Goal: Task Accomplishment & Management: Manage account settings

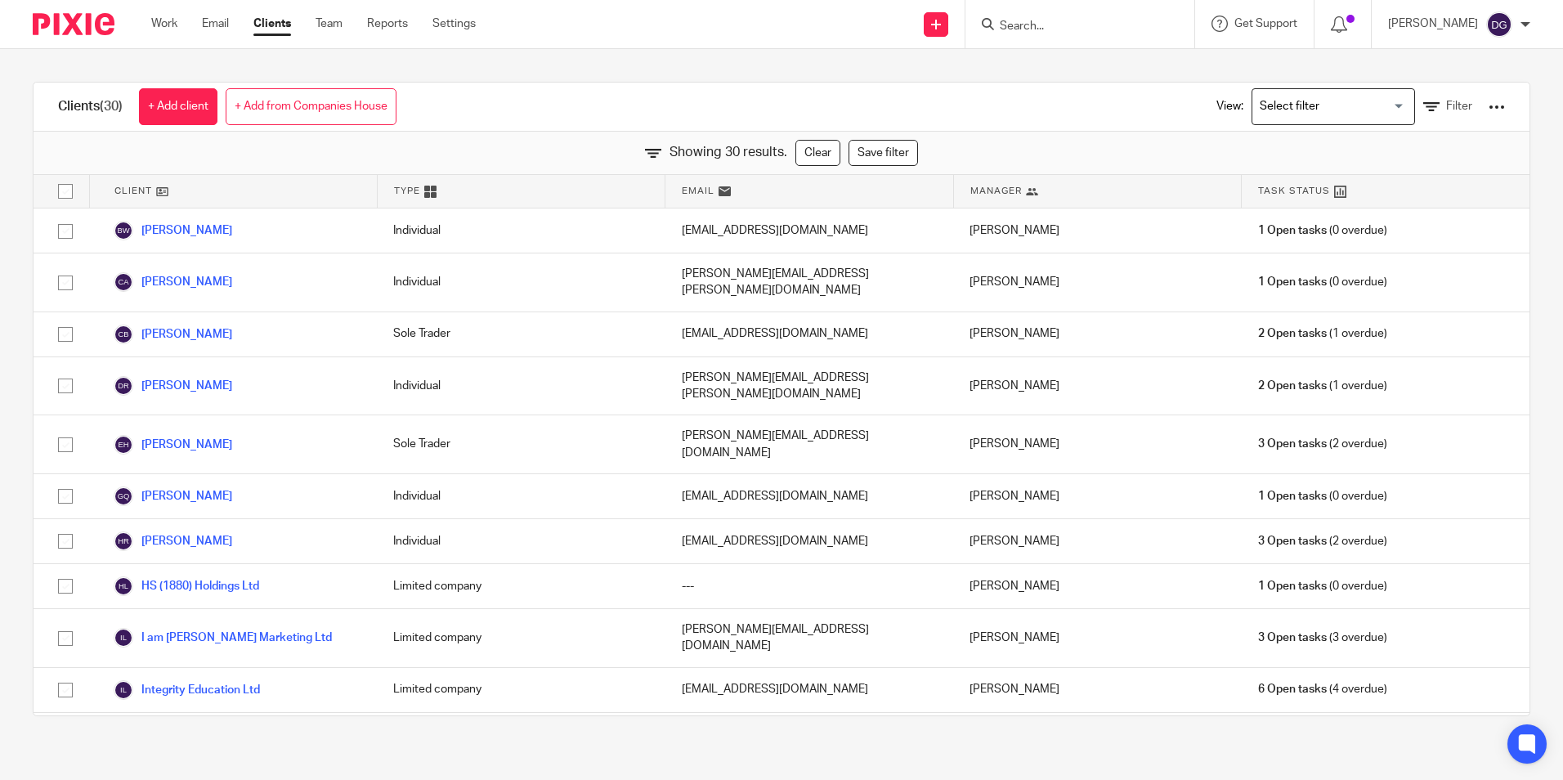
scroll to position [818, 0]
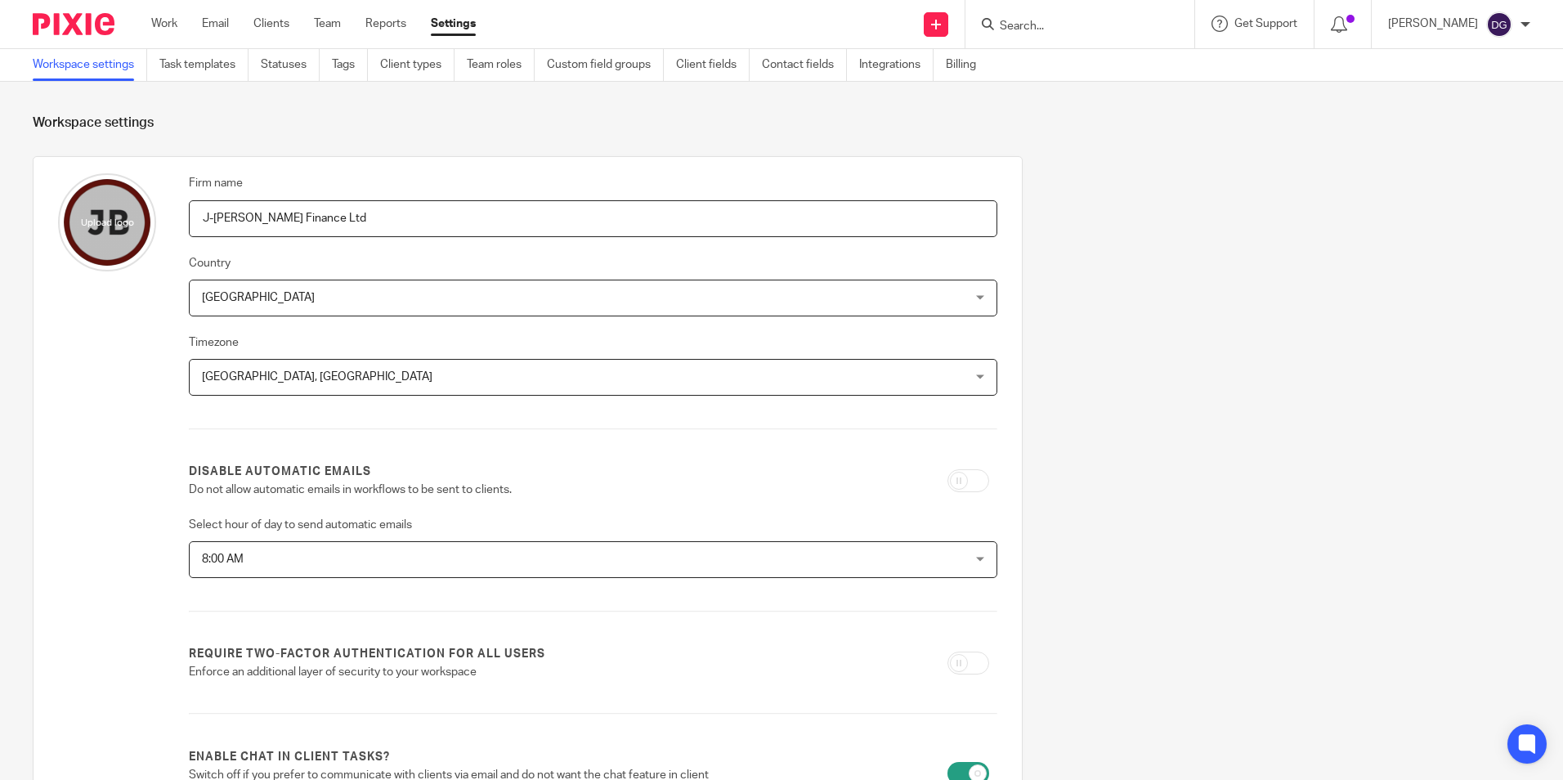
click at [1153, 357] on div "Firm name J-Benn Finance Ltd Country United Kingdom United Kingdom Afghanistan …" at bounding box center [768, 641] width 1523 height 970
click at [931, 29] on link at bounding box center [936, 24] width 25 height 25
click at [742, 138] on form "Workspace settings Firm name J-Benn Finance Ltd Country United Kingdom United K…" at bounding box center [782, 620] width 1498 height 1012
click at [162, 11] on div "Work Email Clients Team Reports Settings Work Email Clients Team Reports Settin…" at bounding box center [317, 24] width 365 height 48
click at [168, 11] on div "Work Email Clients Team Reports Settings Work Email Clients Team Reports Settin…" at bounding box center [317, 24] width 365 height 48
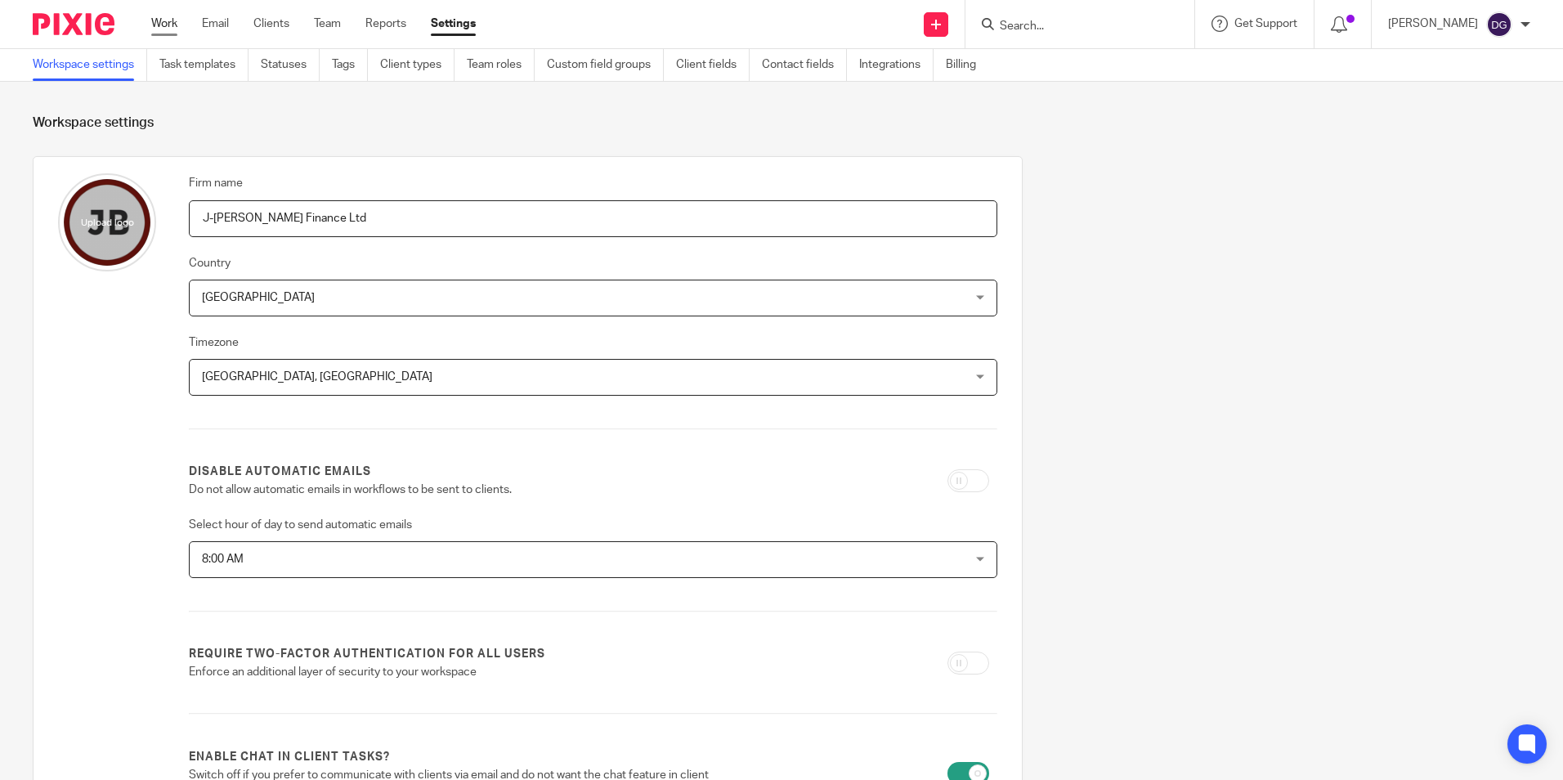
click at [167, 18] on link "Work" at bounding box center [164, 24] width 26 height 16
click at [57, 19] on img at bounding box center [74, 24] width 82 height 22
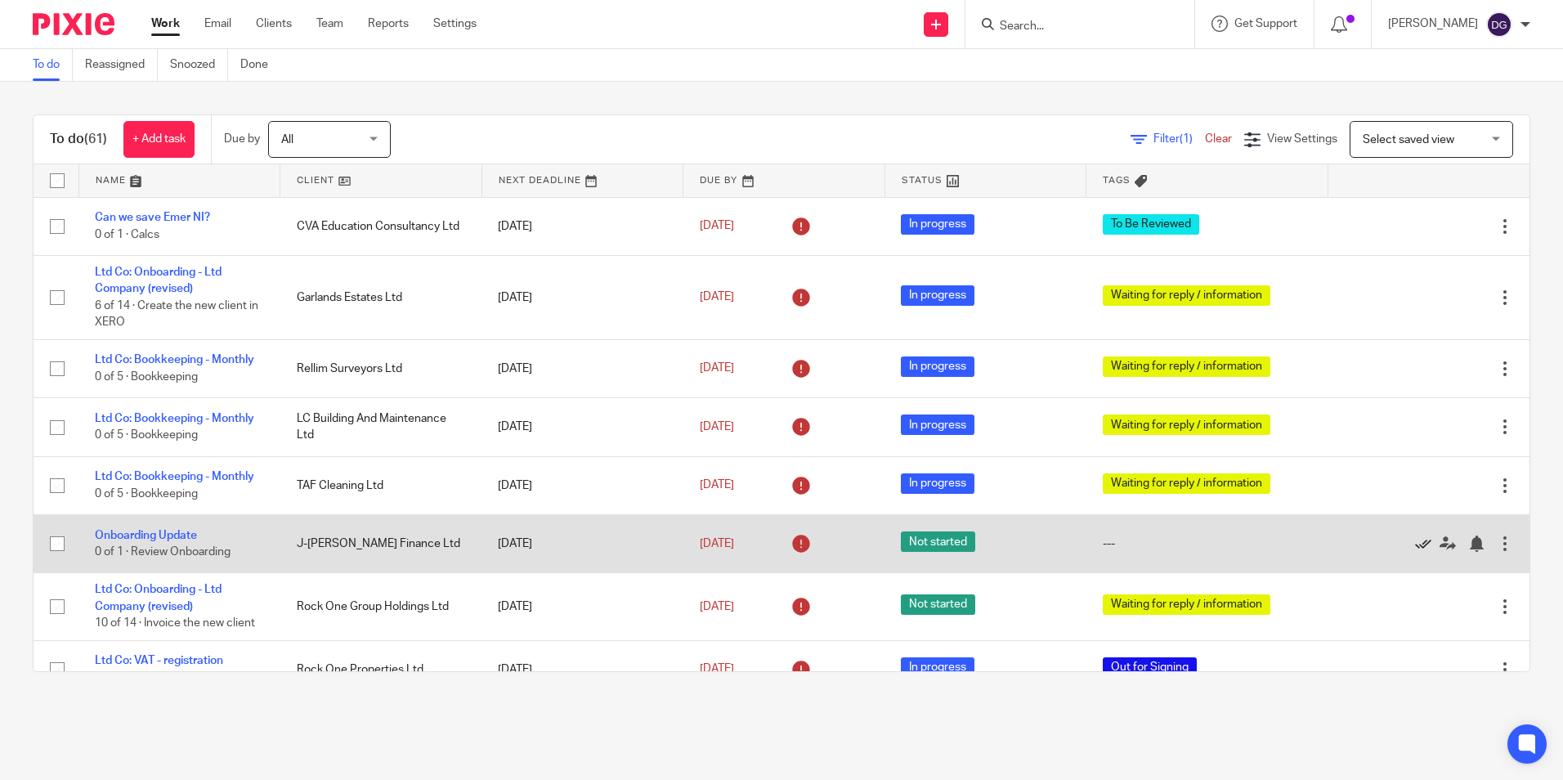
click at [1415, 543] on icon at bounding box center [1423, 543] width 16 height 16
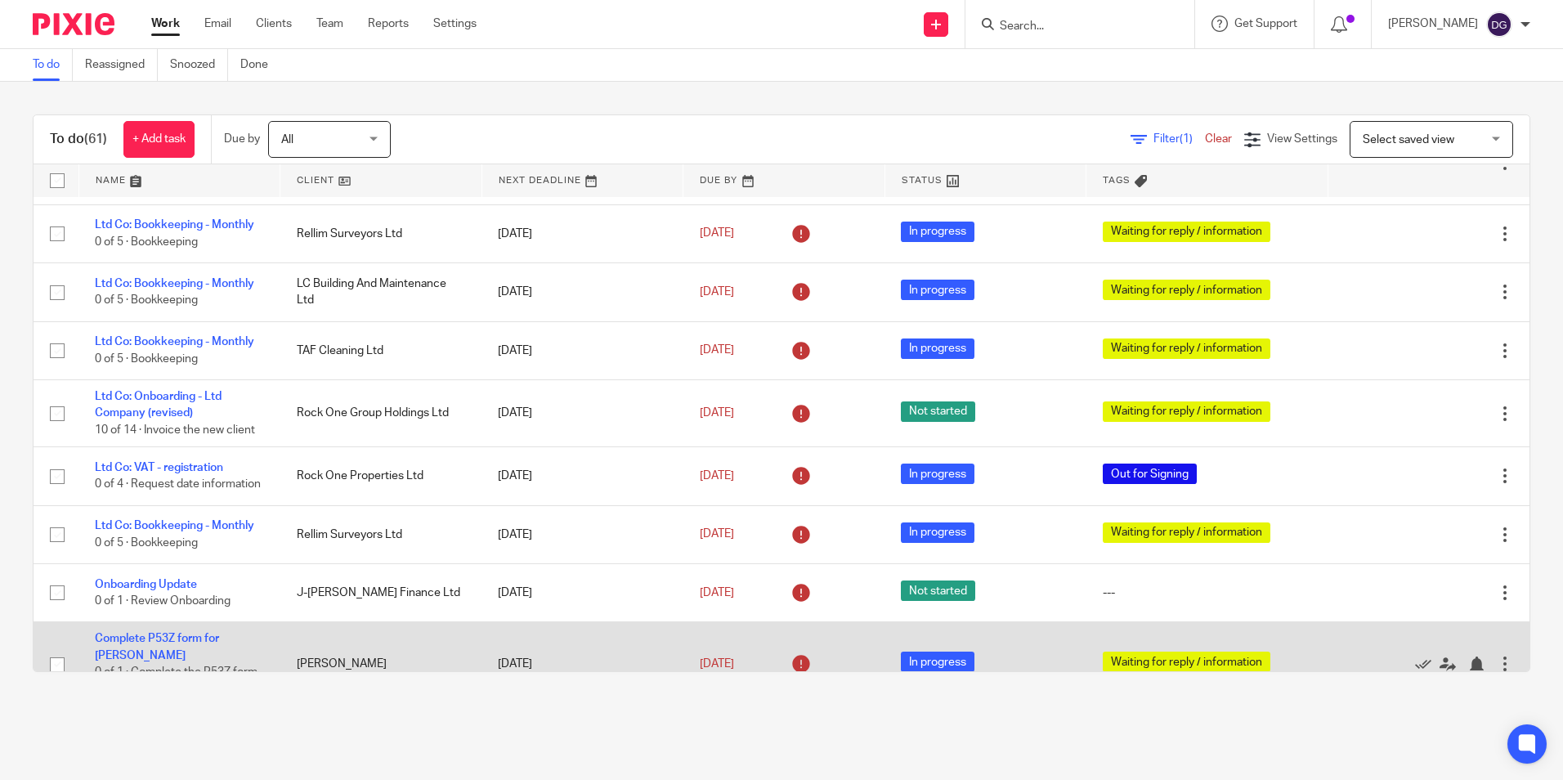
scroll to position [164, 0]
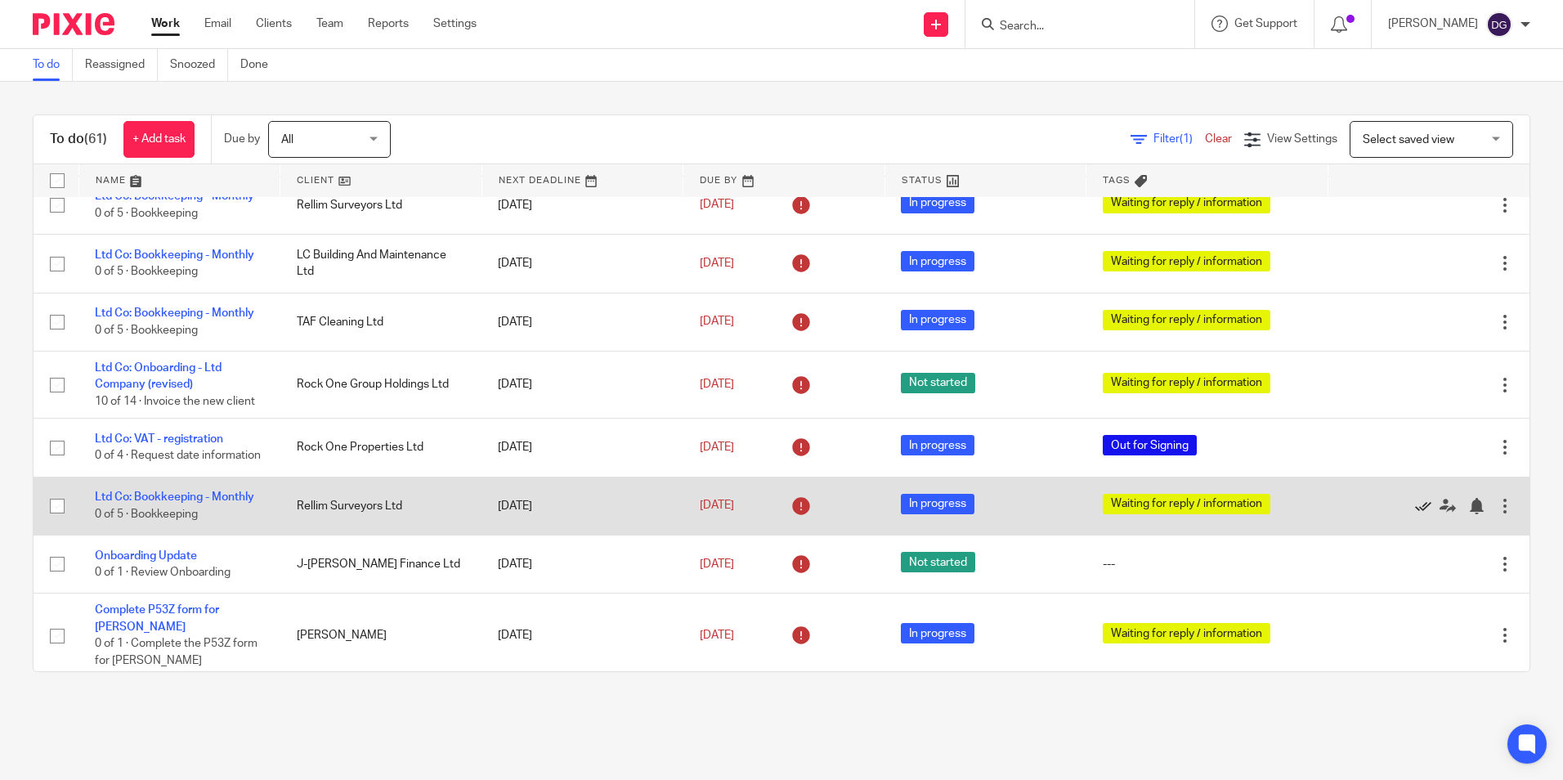
click at [1415, 514] on icon at bounding box center [1423, 506] width 16 height 16
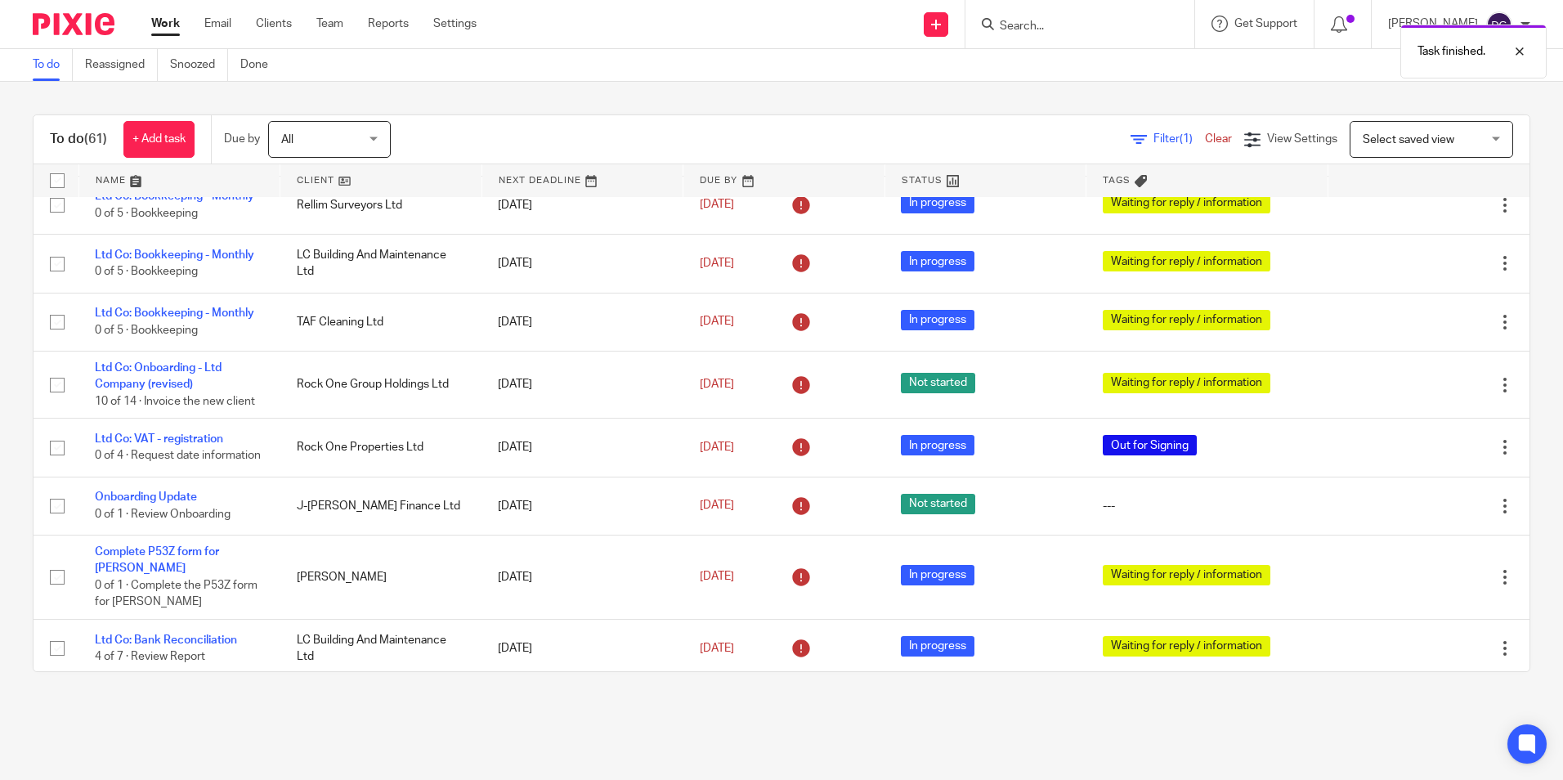
click at [1415, 514] on icon at bounding box center [1423, 506] width 16 height 16
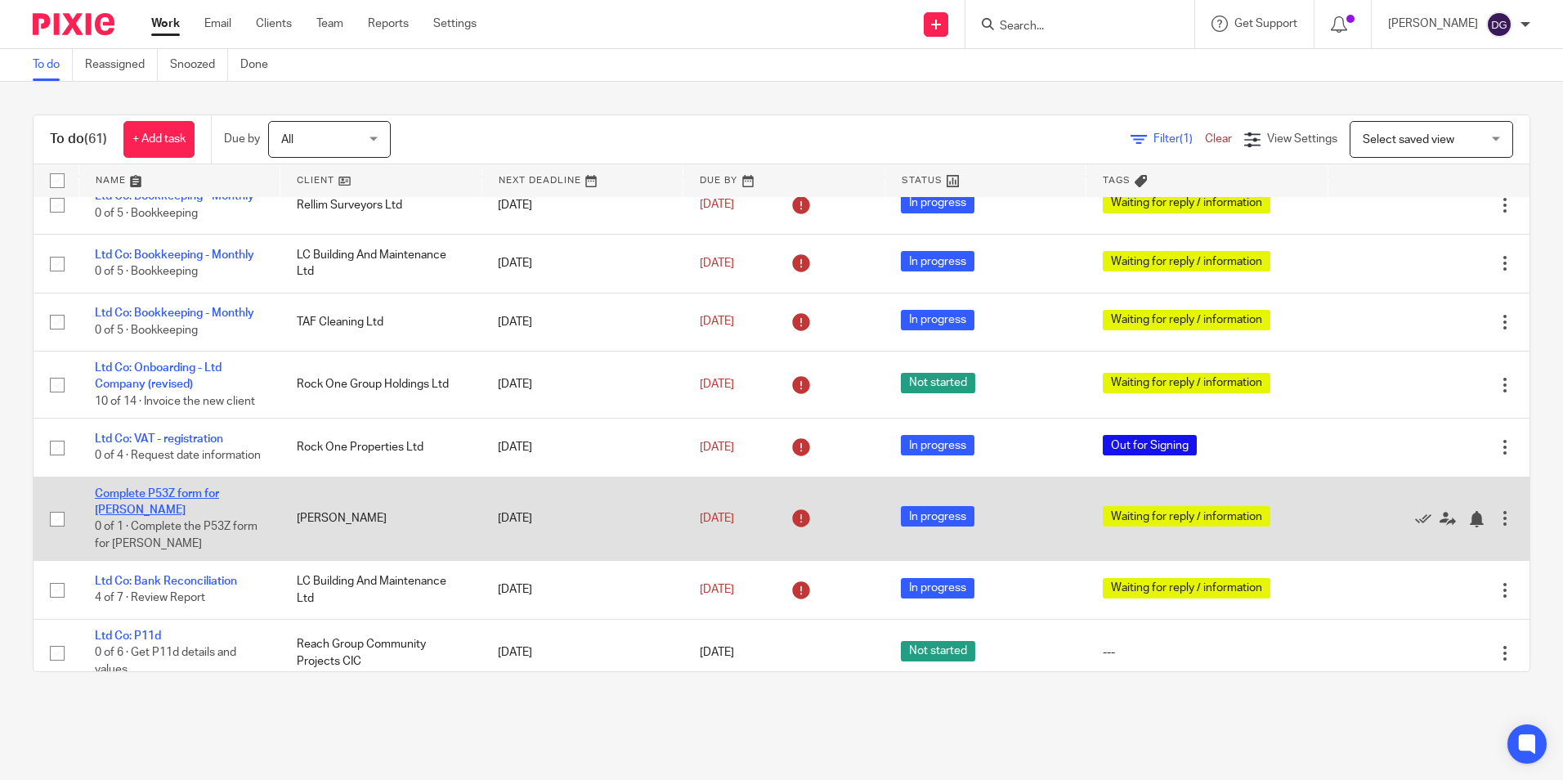
click at [206, 502] on link "Complete P53Z form for Lisa" at bounding box center [157, 502] width 124 height 28
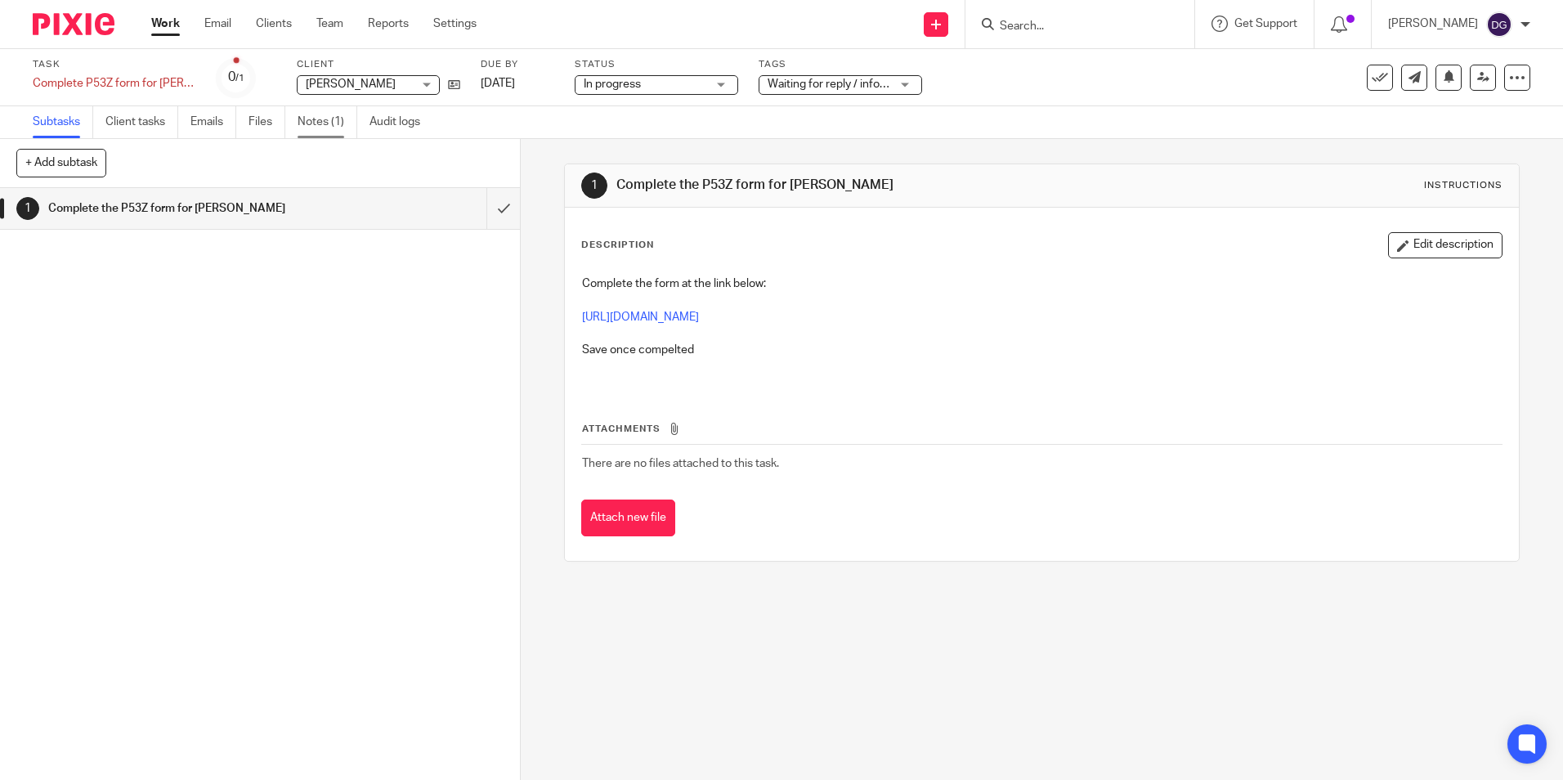
click at [347, 110] on link "Notes (1)" at bounding box center [328, 122] width 60 height 32
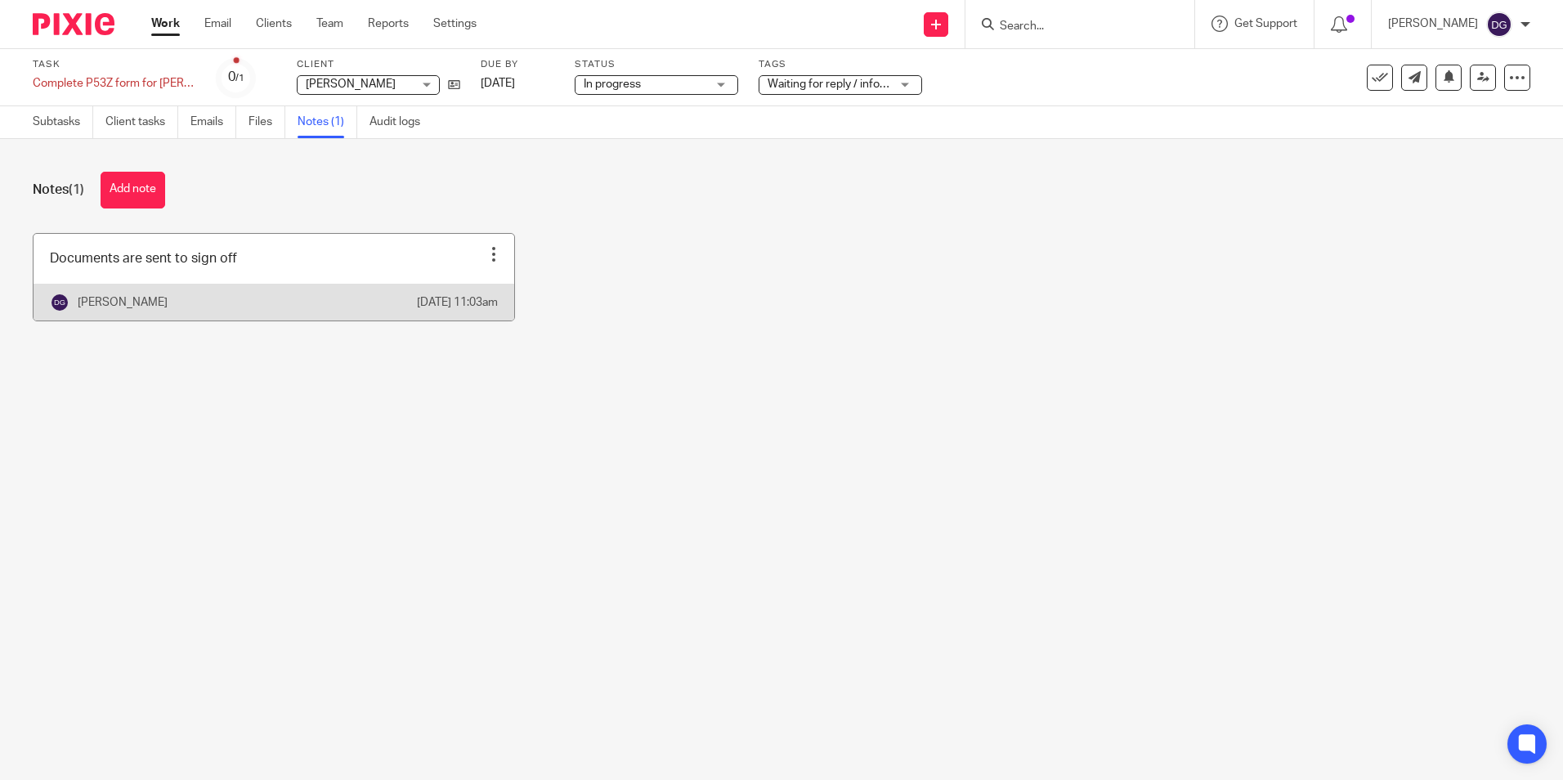
click at [344, 284] on link at bounding box center [274, 277] width 481 height 87
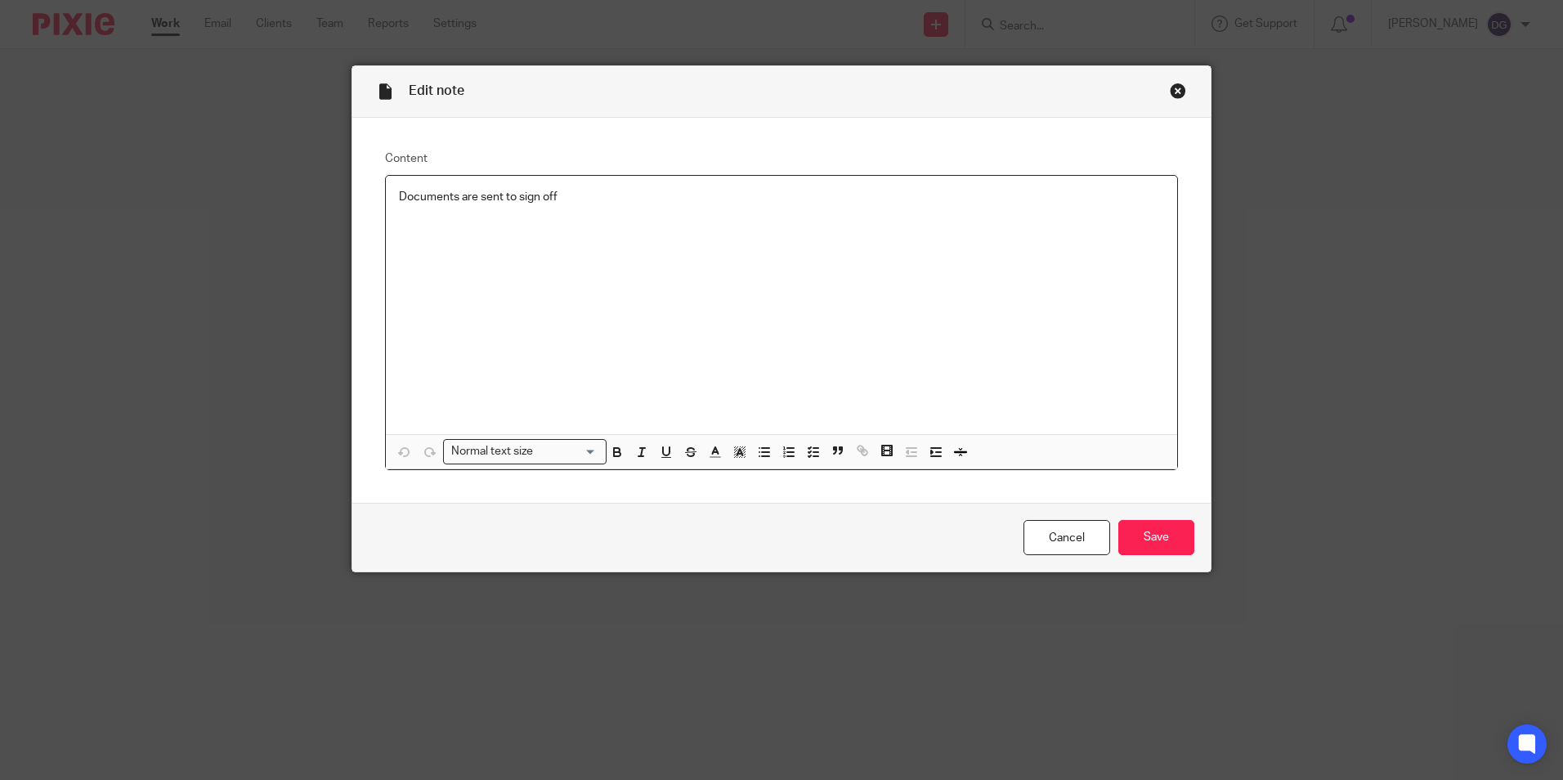
click at [716, 262] on div "Documents are sent to sign off" at bounding box center [781, 305] width 791 height 258
click at [615, 210] on p "Documents are printed and are with James redy to send off" at bounding box center [781, 213] width 765 height 16
click at [622, 217] on p "Documents are printed and are with James redy to send off" at bounding box center [781, 213] width 765 height 16
drag, startPoint x: 622, startPoint y: 217, endPoint x: 627, endPoint y: 208, distance: 9.5
click at [627, 208] on p "Documents are printed and are with James redy to send off" at bounding box center [781, 213] width 765 height 16
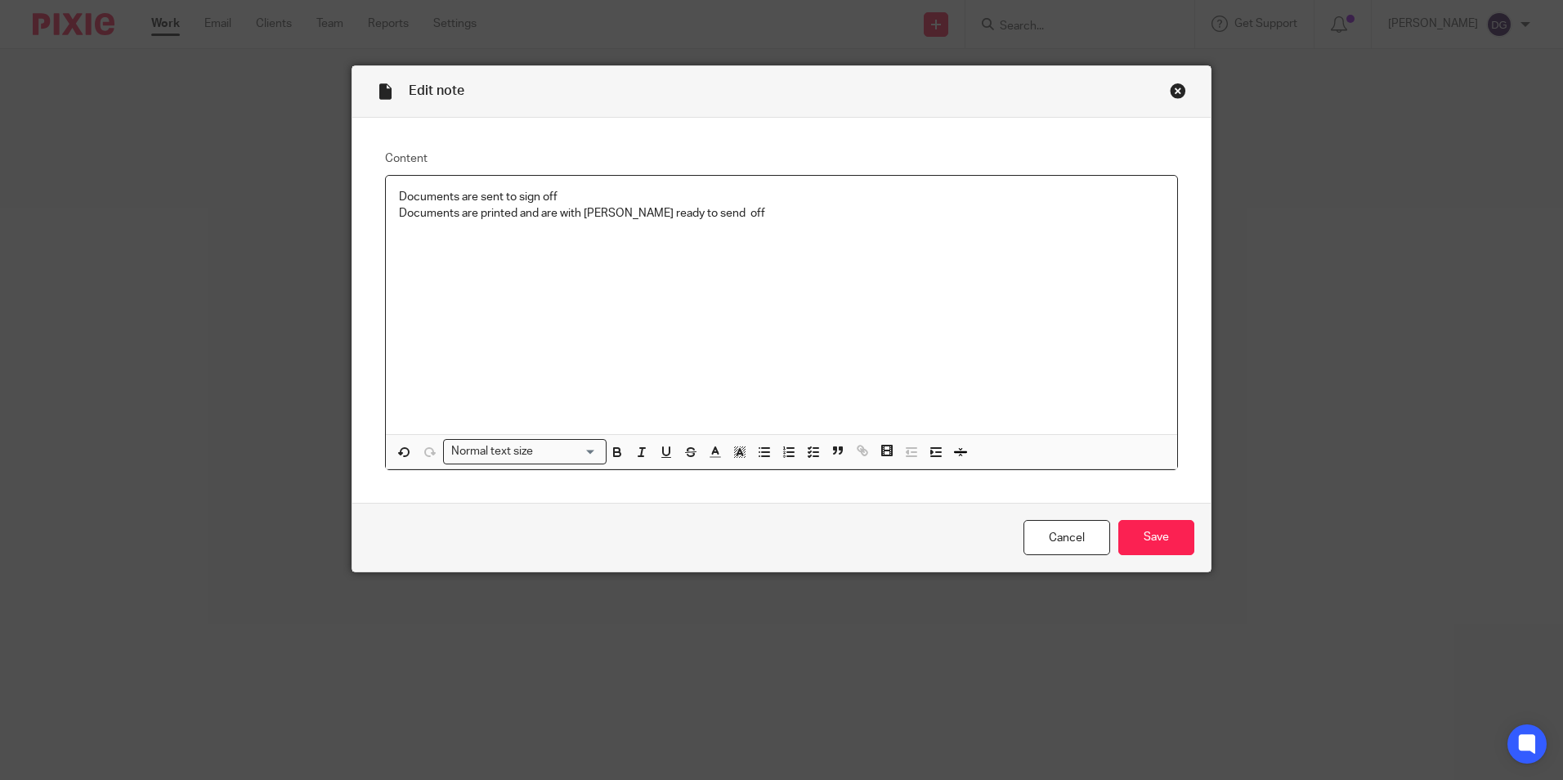
click at [794, 243] on div "Documents are sent to sign off Documents are printed and are with James ready t…" at bounding box center [781, 305] width 791 height 258
click at [1149, 521] on input "Save" at bounding box center [1156, 537] width 76 height 35
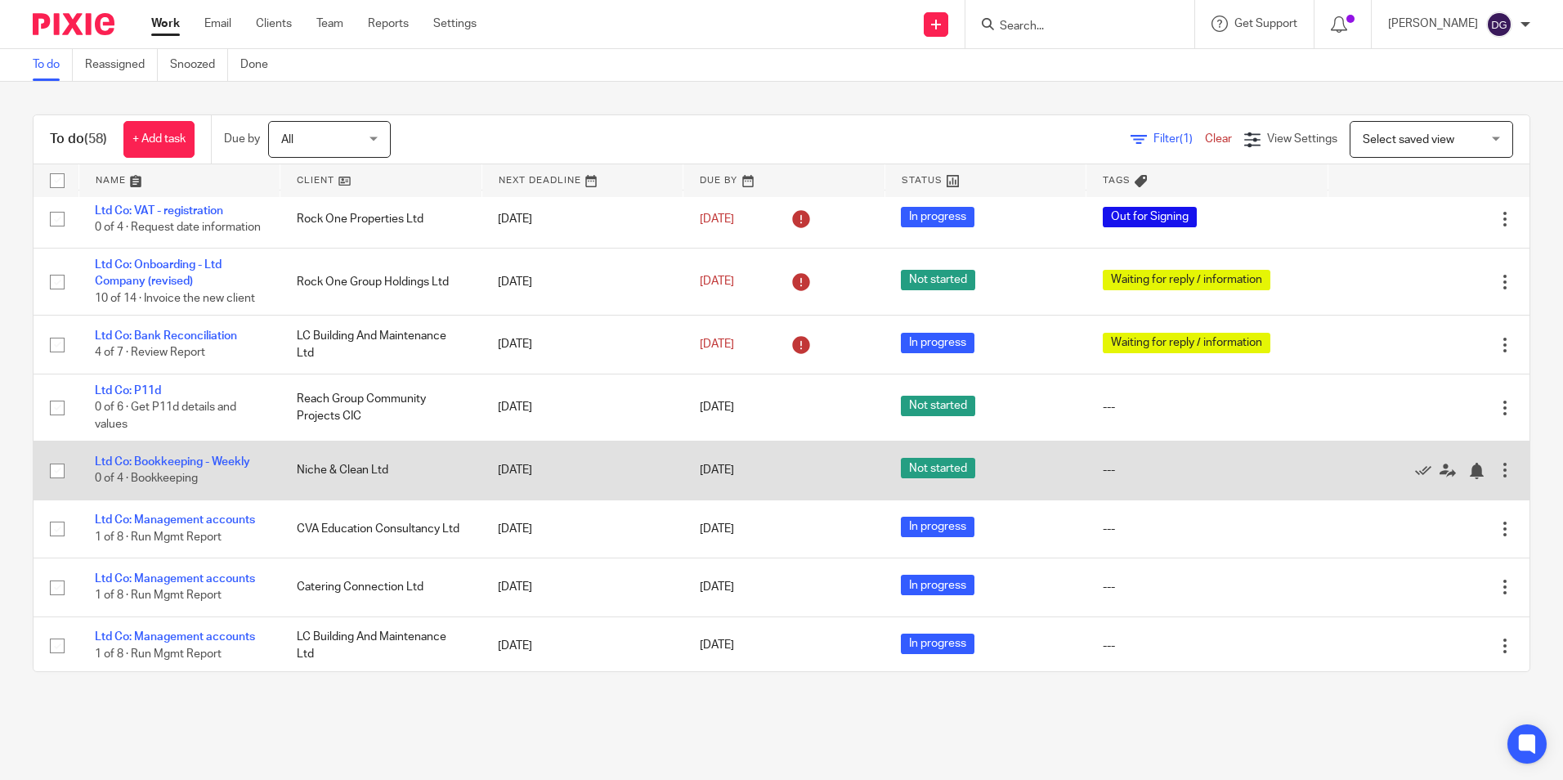
scroll to position [491, 0]
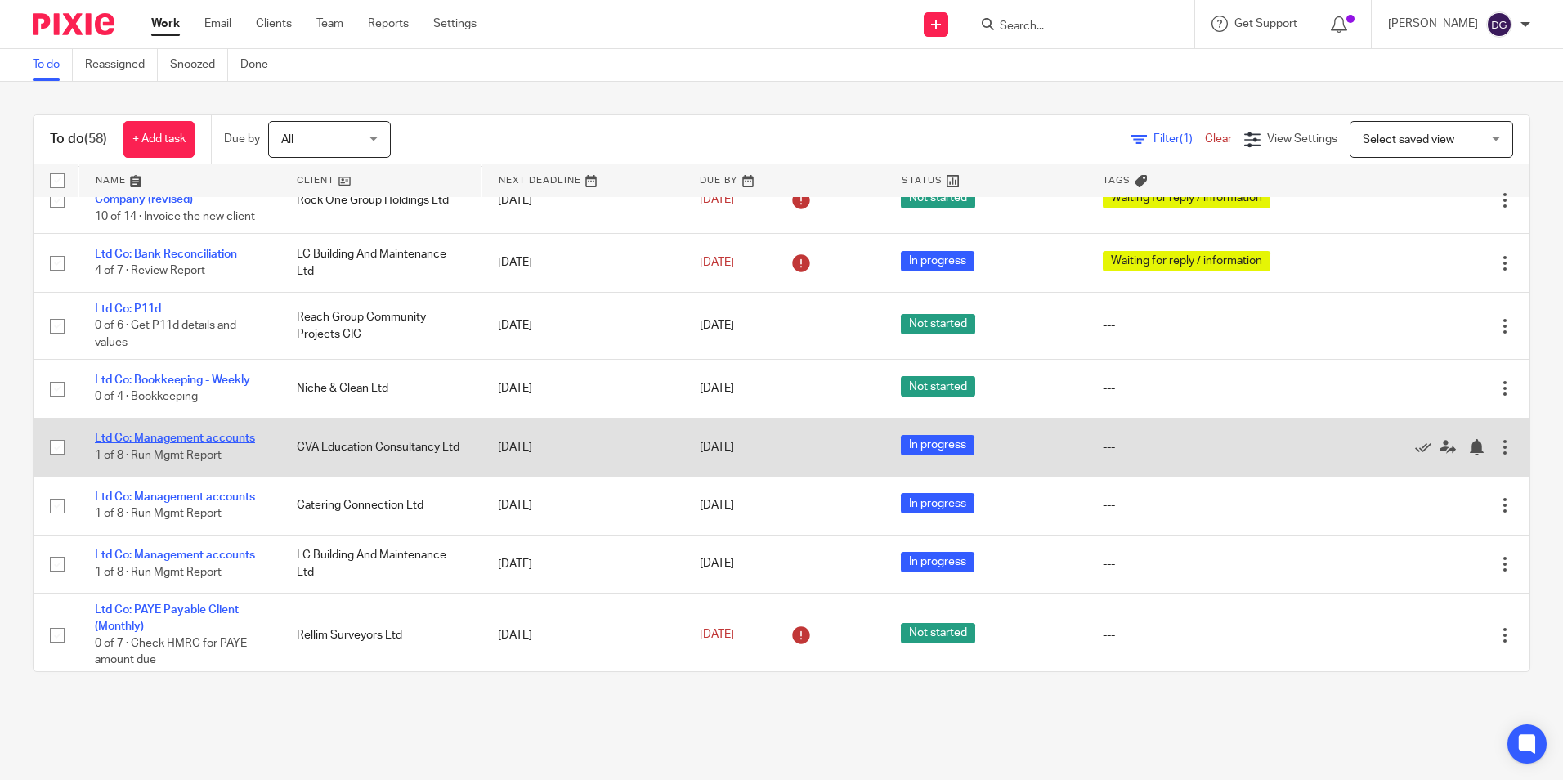
click at [186, 432] on link "Ltd Co: Management accounts" at bounding box center [175, 437] width 160 height 11
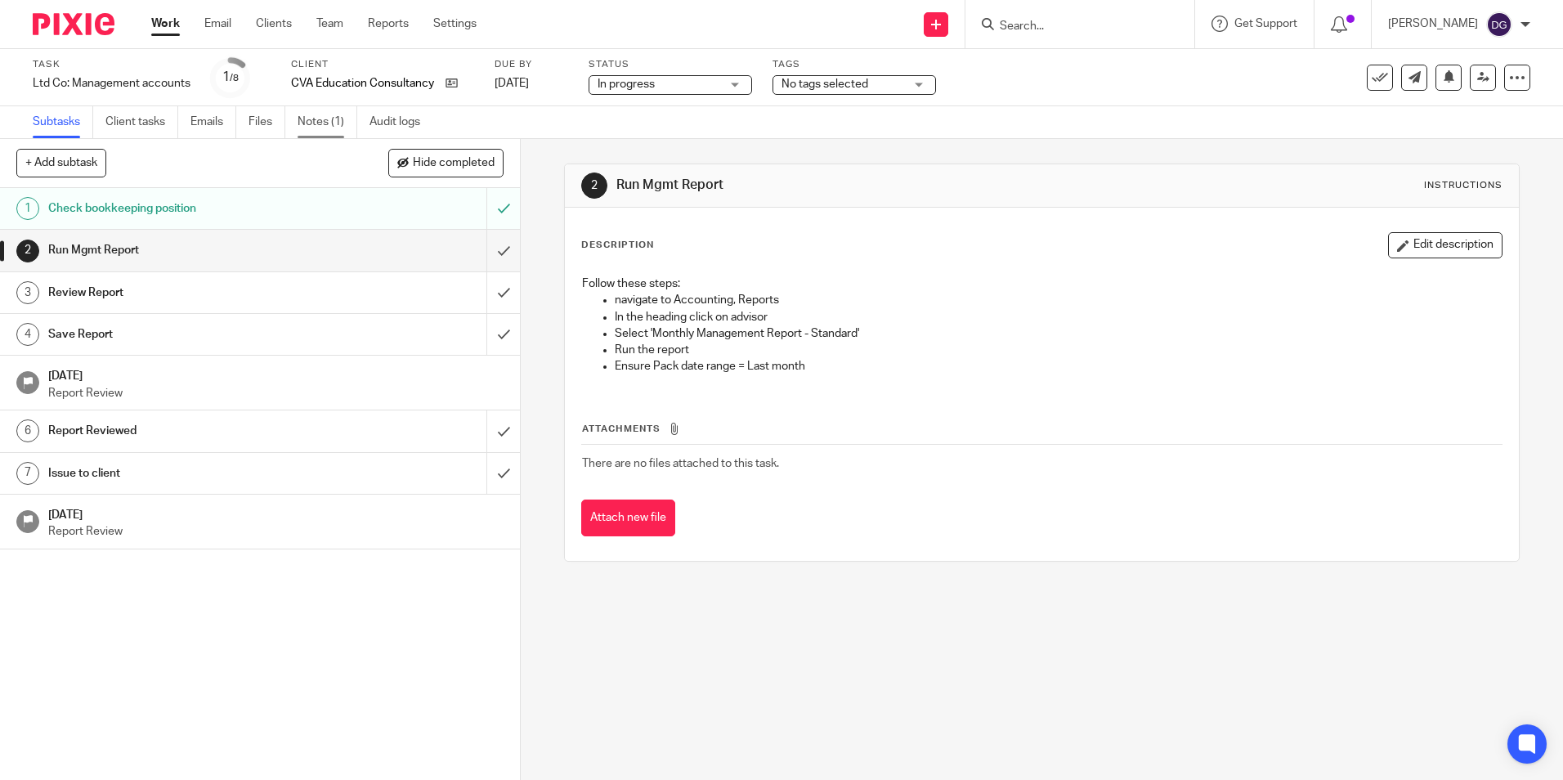
click at [306, 119] on link "Notes (1)" at bounding box center [328, 122] width 60 height 32
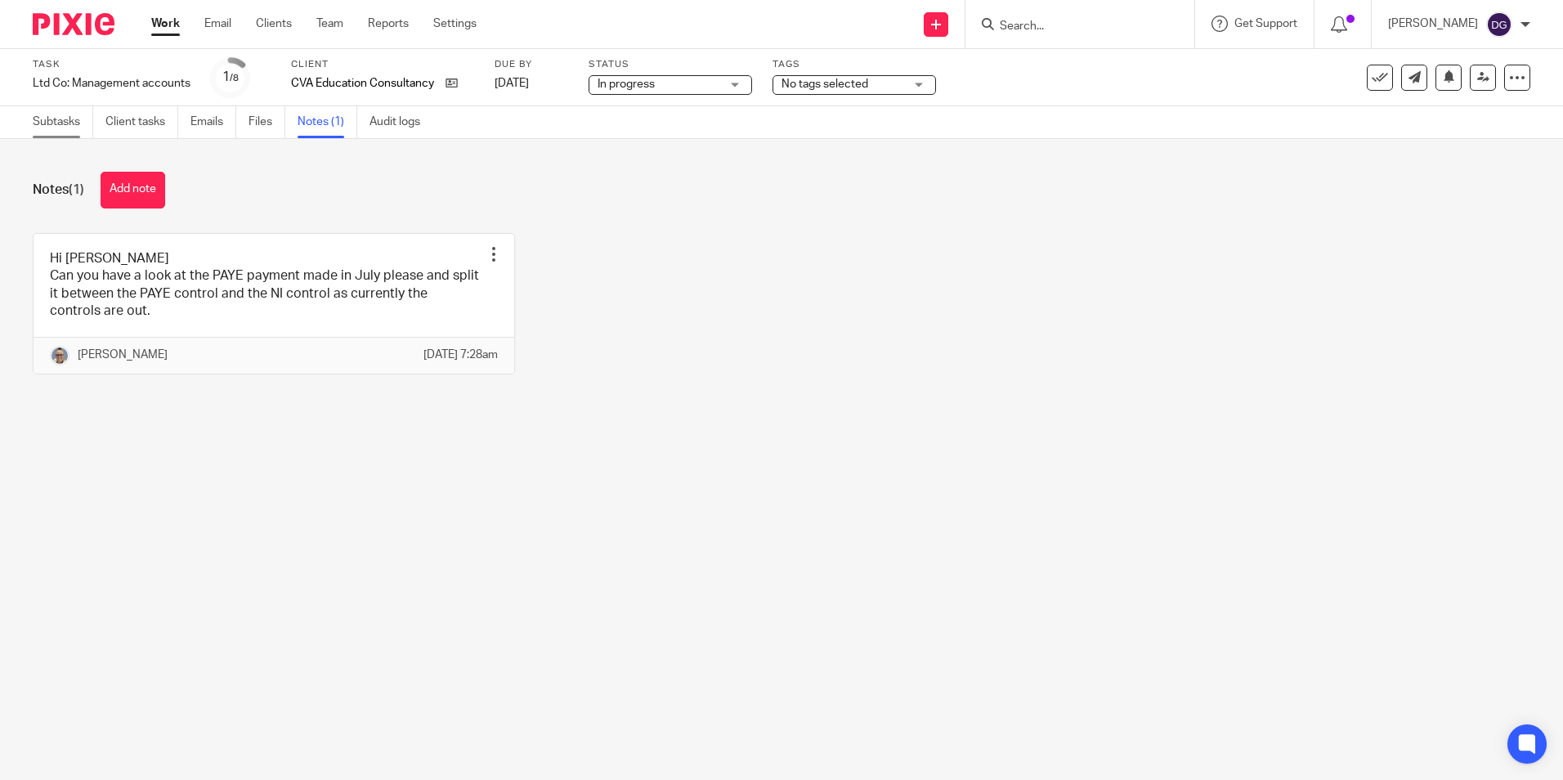
click at [54, 134] on link "Subtasks" at bounding box center [63, 122] width 60 height 32
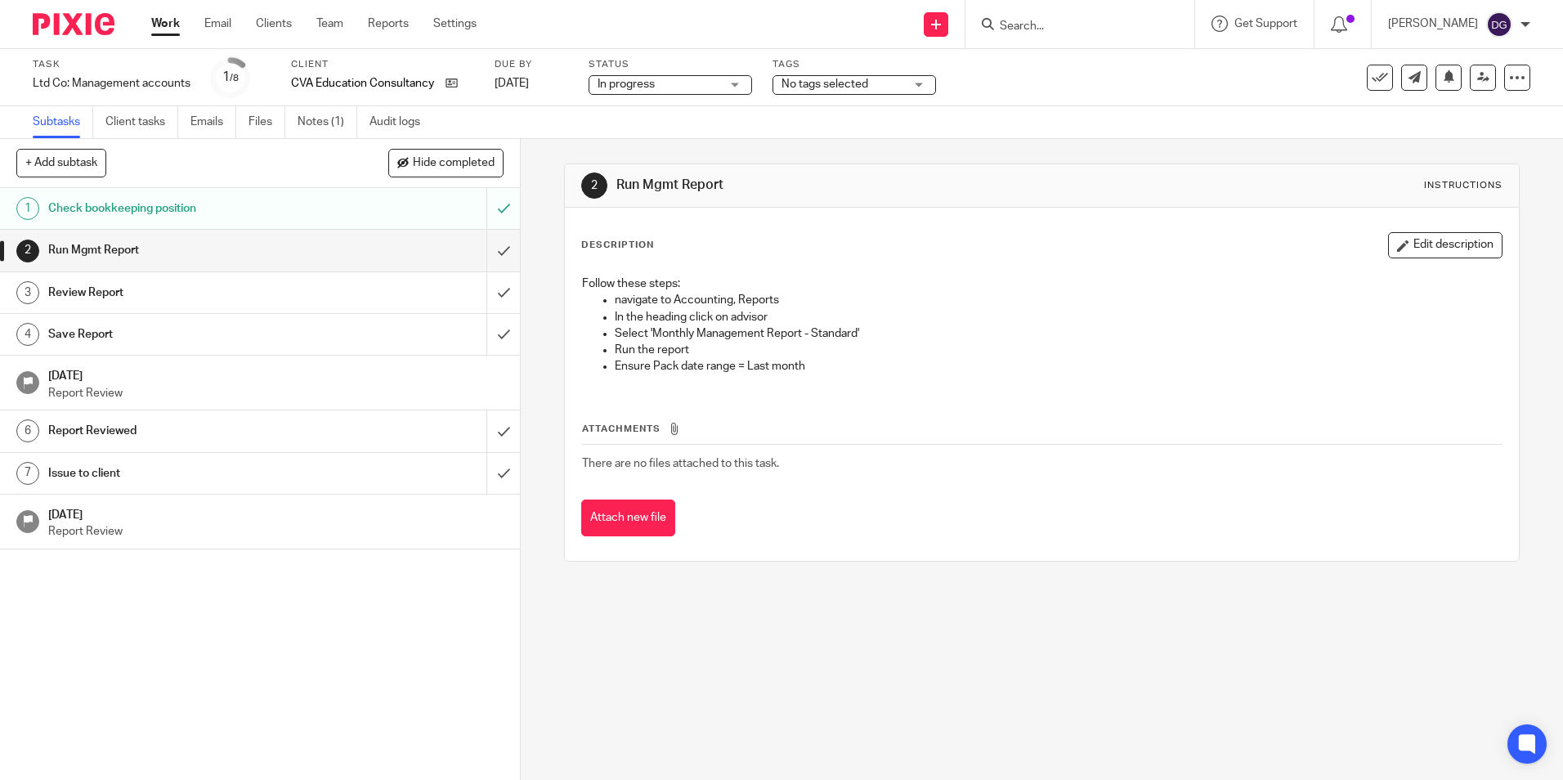
click at [75, 275] on link "3 Review Report" at bounding box center [243, 292] width 486 height 41
click at [307, 292] on h1 "Review Report" at bounding box center [188, 292] width 281 height 25
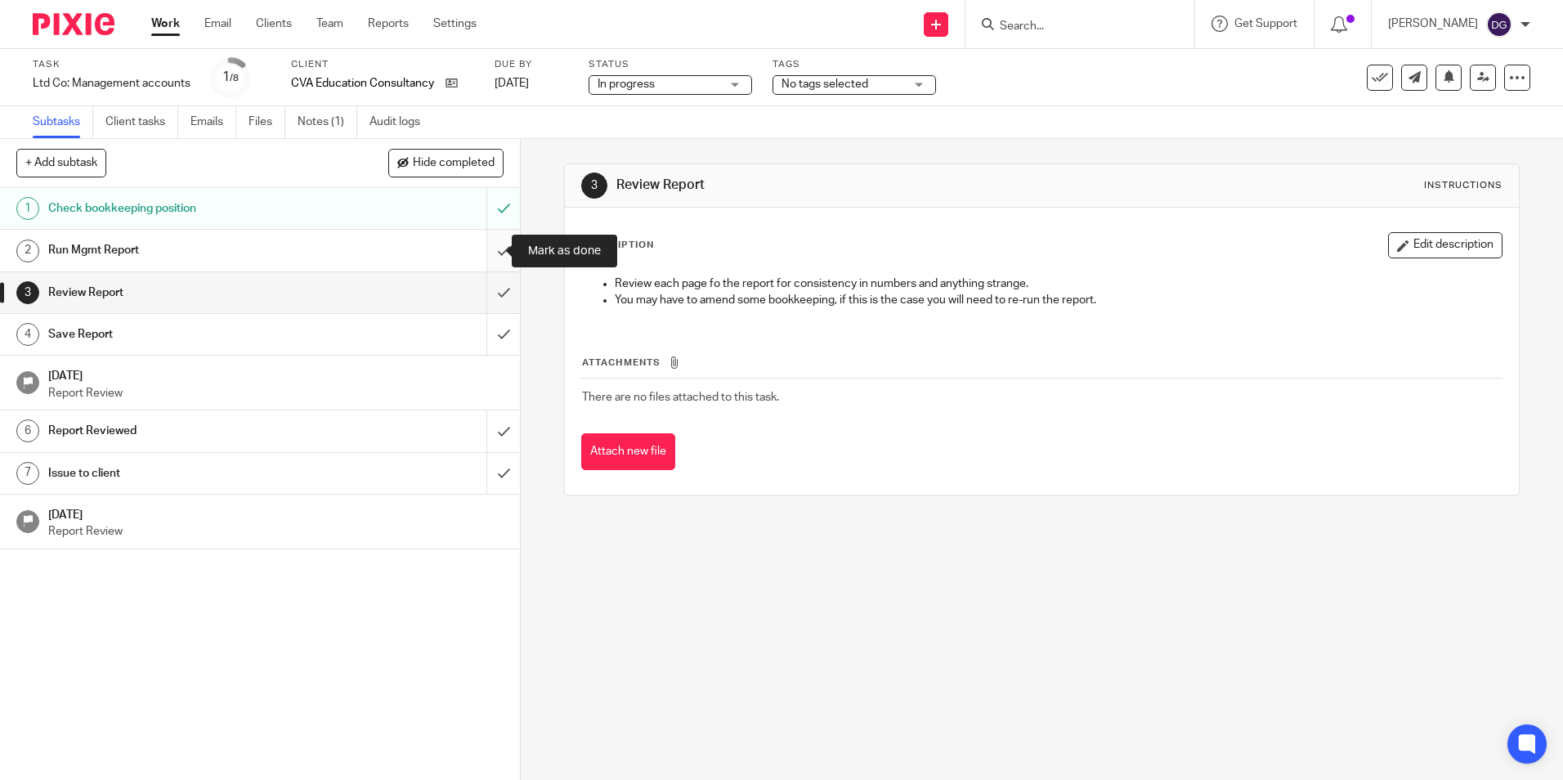
click at [490, 253] on input "submit" at bounding box center [260, 250] width 520 height 41
click at [98, 348] on link "4 Save Report" at bounding box center [243, 334] width 486 height 41
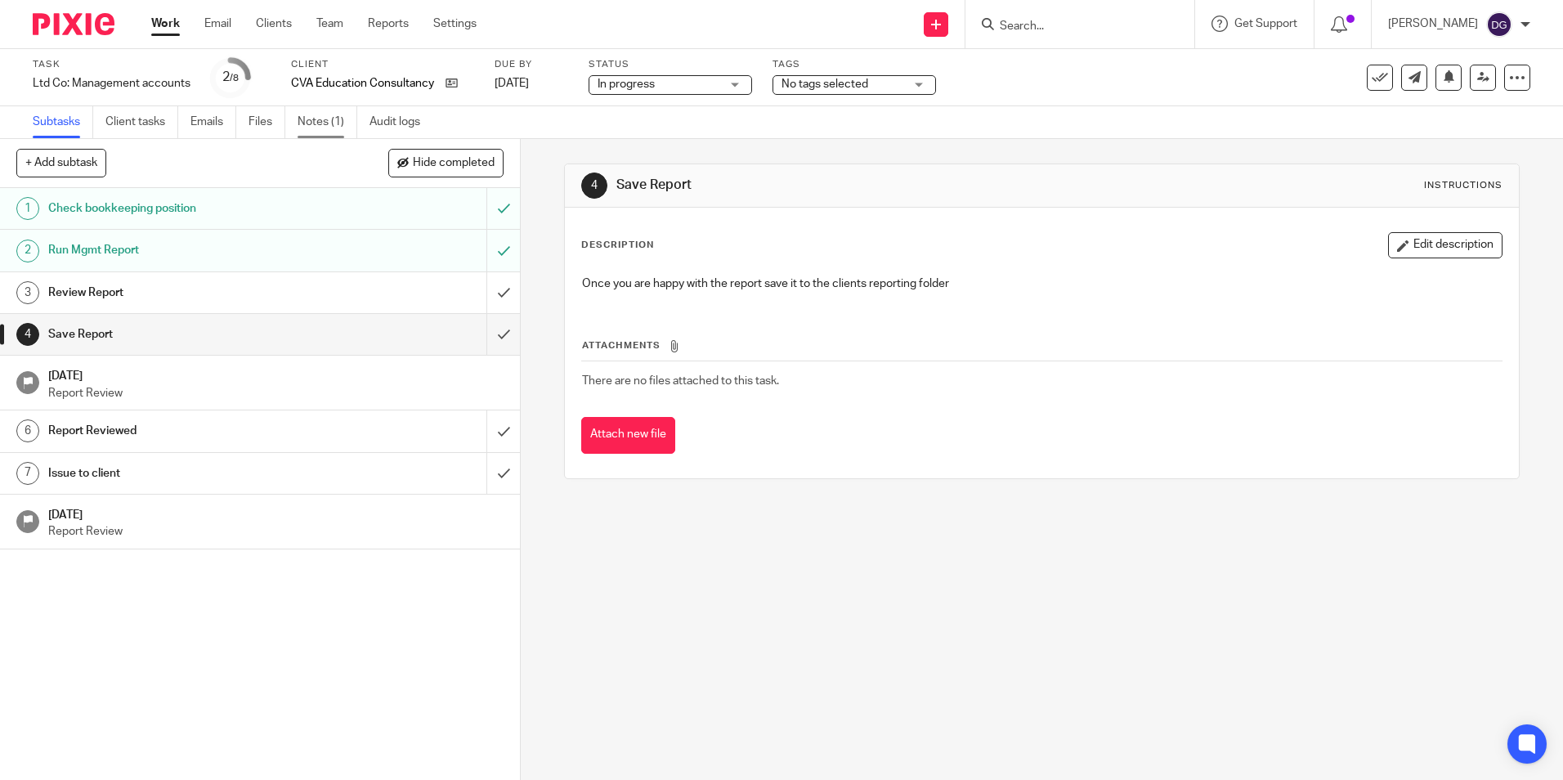
click at [311, 128] on link "Notes (1)" at bounding box center [328, 122] width 60 height 32
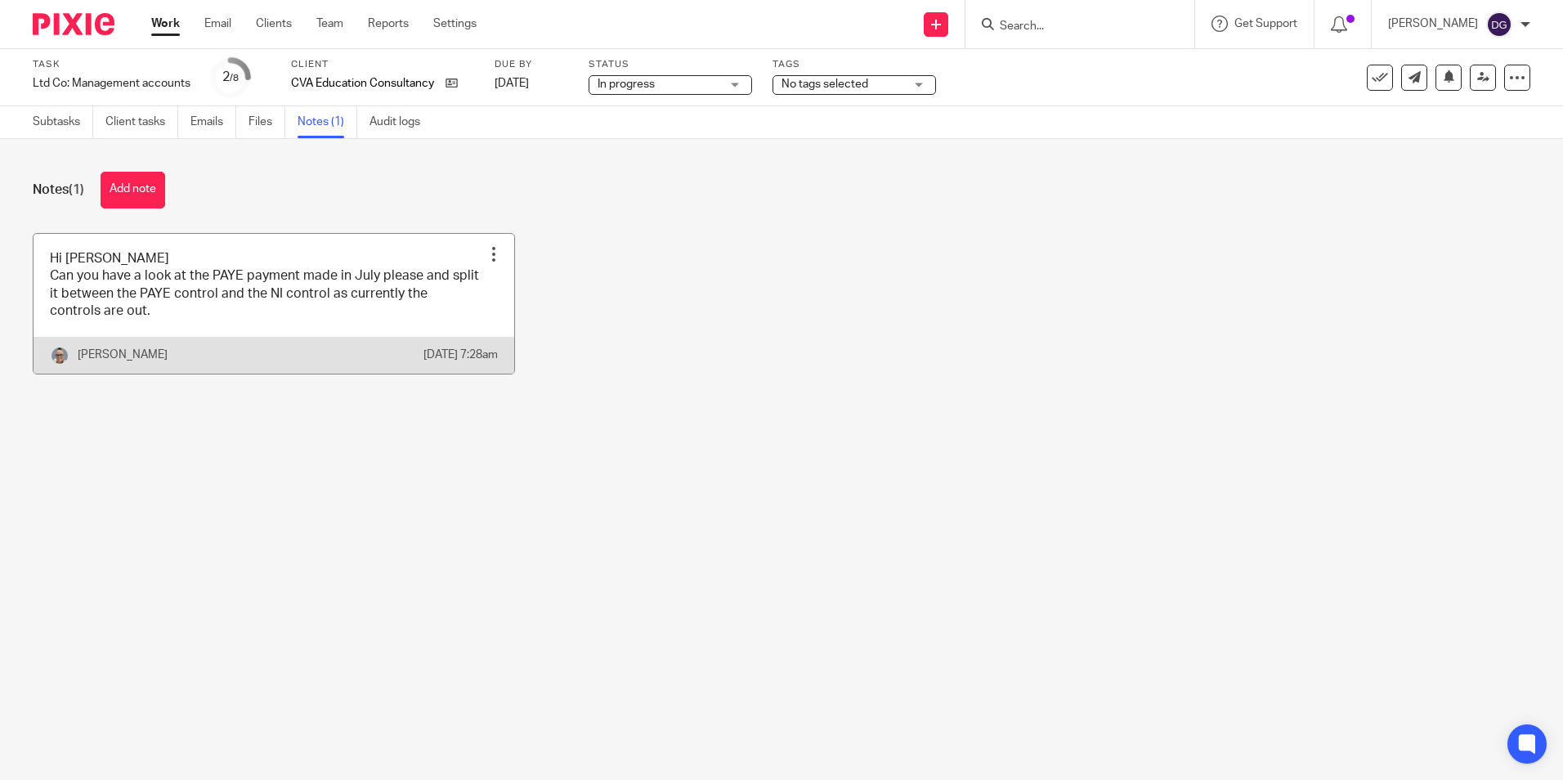
click at [343, 336] on link at bounding box center [274, 304] width 481 height 140
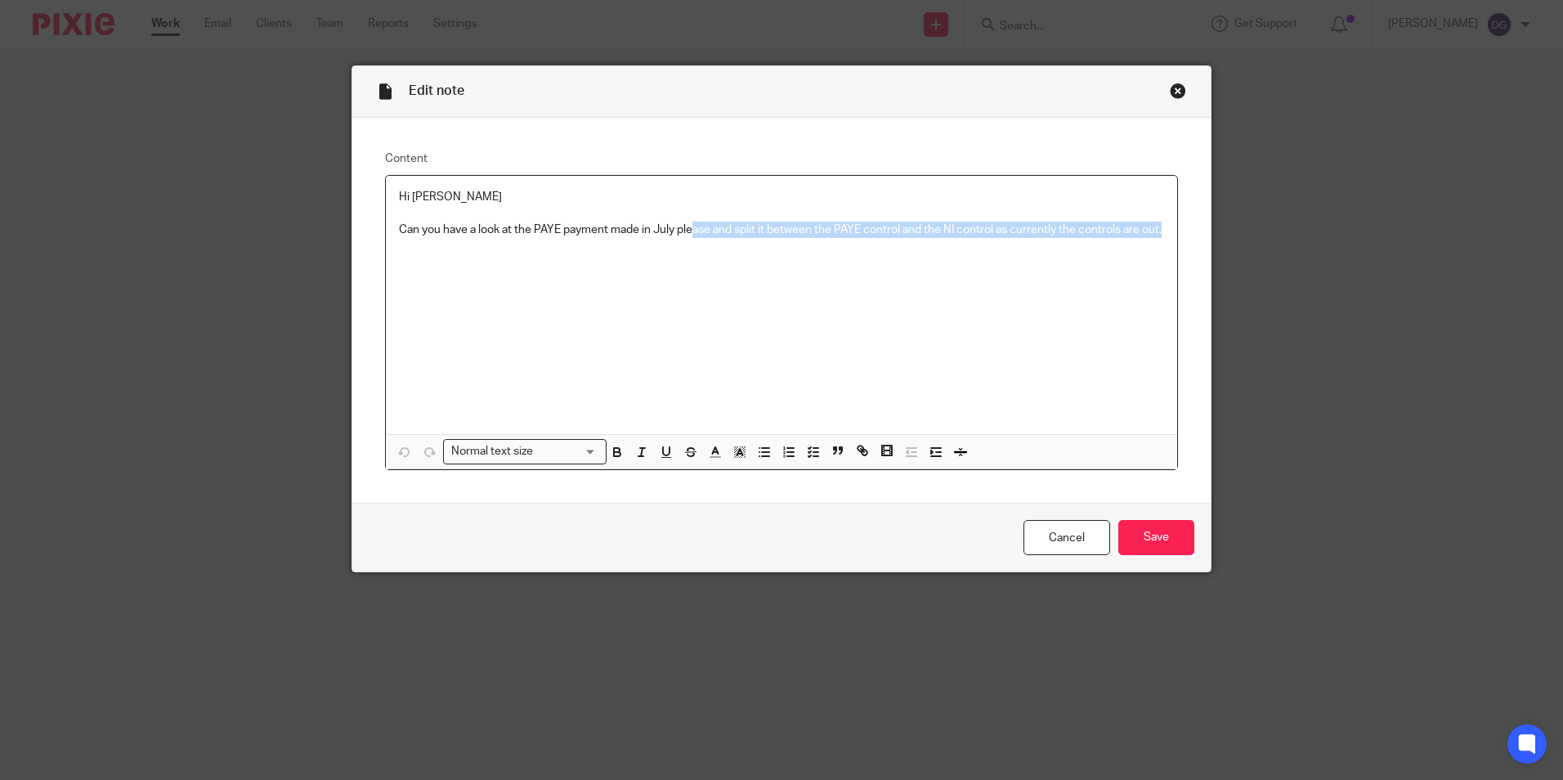
click at [1074, 238] on p "Can you have a look at the PAYE payment made in July please and split it betwee…" at bounding box center [781, 230] width 765 height 16
click at [812, 385] on div "Hi [PERSON_NAME] Can you have a look at the PAYE payment made in July please an…" at bounding box center [781, 305] width 791 height 258
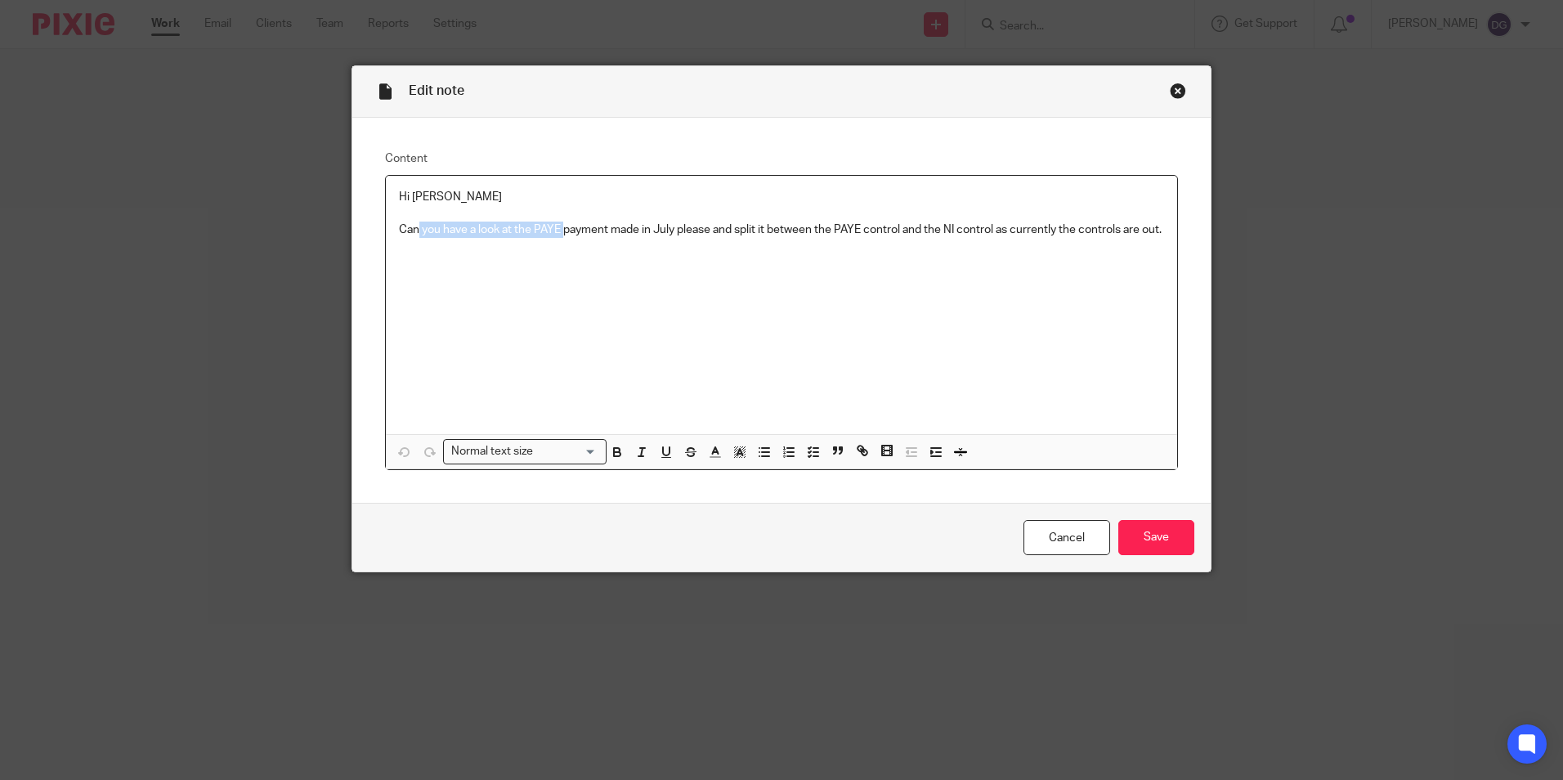
drag, startPoint x: 414, startPoint y: 224, endPoint x: 561, endPoint y: 223, distance: 147.2
click at [561, 223] on p "Can you have a look at the PAYE payment made in July please and split it betwee…" at bounding box center [781, 230] width 765 height 16
click at [908, 269] on div "Hi [PERSON_NAME] Can you have a look at the PAYE payment made in July please an…" at bounding box center [781, 305] width 791 height 258
click at [1171, 87] on div "Close this dialog window" at bounding box center [1178, 91] width 16 height 16
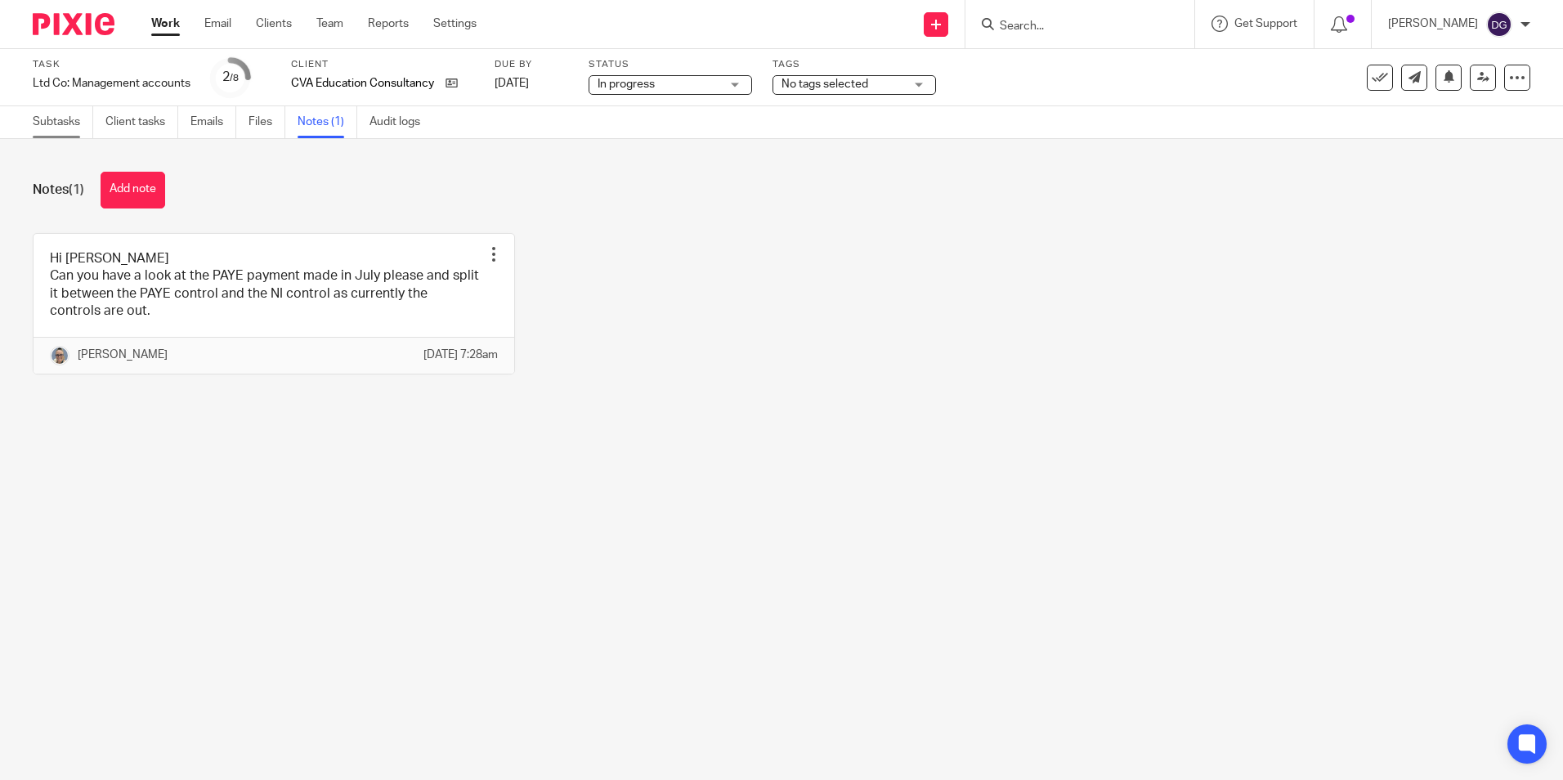
click at [54, 119] on link "Subtasks" at bounding box center [63, 122] width 60 height 32
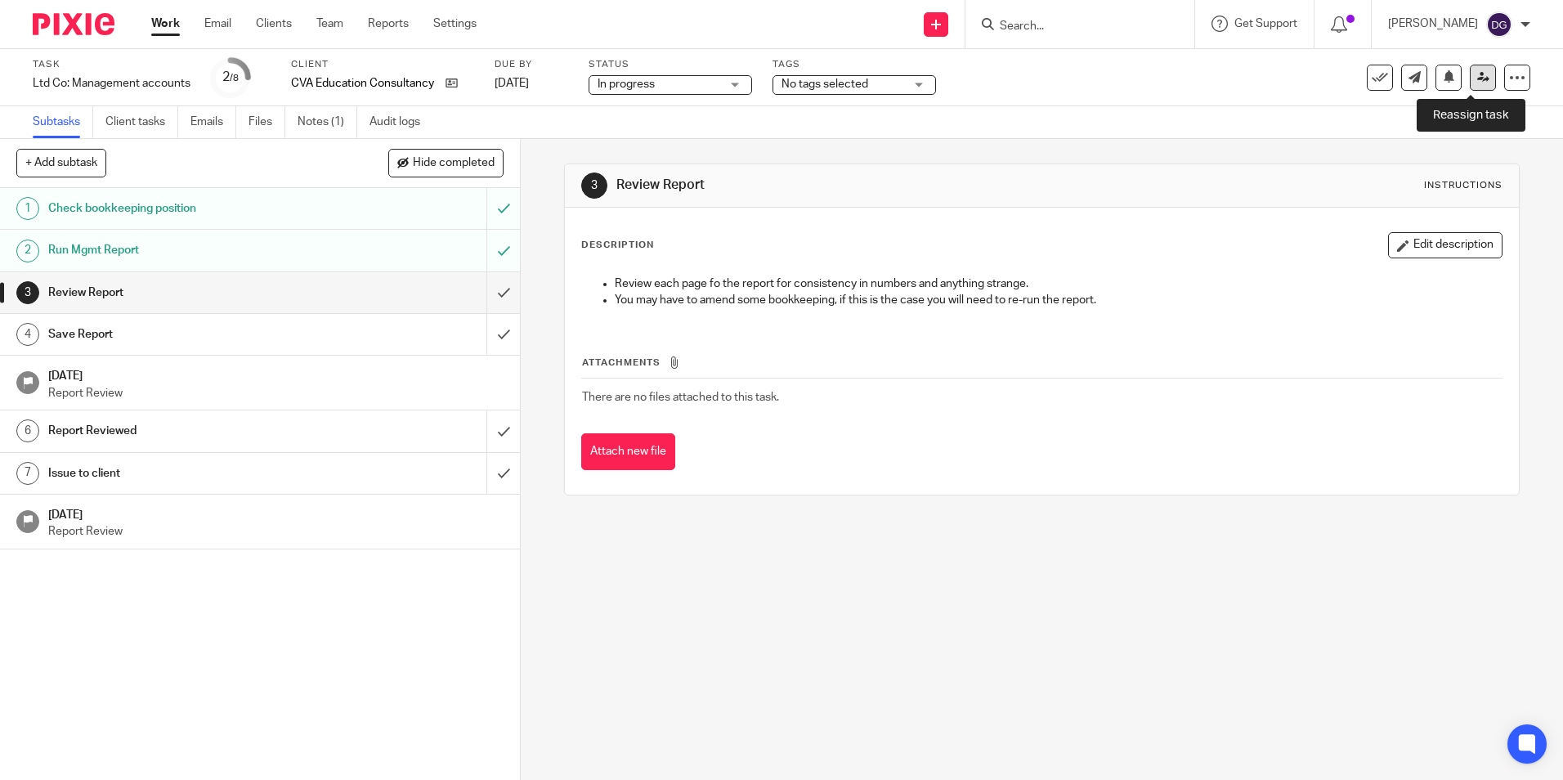
click at [1477, 76] on icon at bounding box center [1483, 77] width 12 height 12
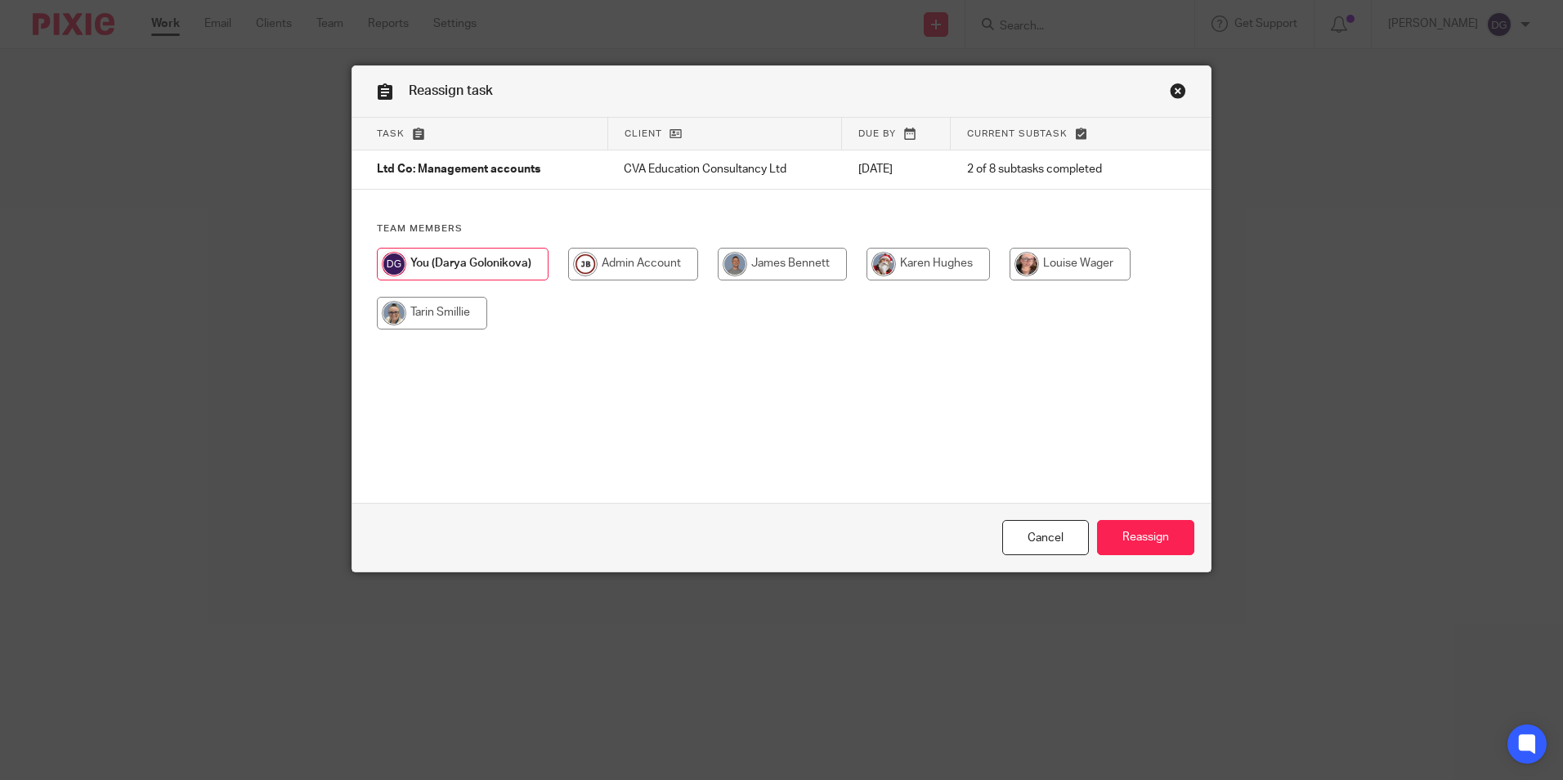
click at [443, 330] on div at bounding box center [781, 297] width 809 height 98
click at [443, 308] on input "radio" at bounding box center [432, 313] width 110 height 33
radio input "true"
click at [1136, 537] on input "Reassign" at bounding box center [1145, 537] width 97 height 35
